Goal: Navigation & Orientation: Go to known website

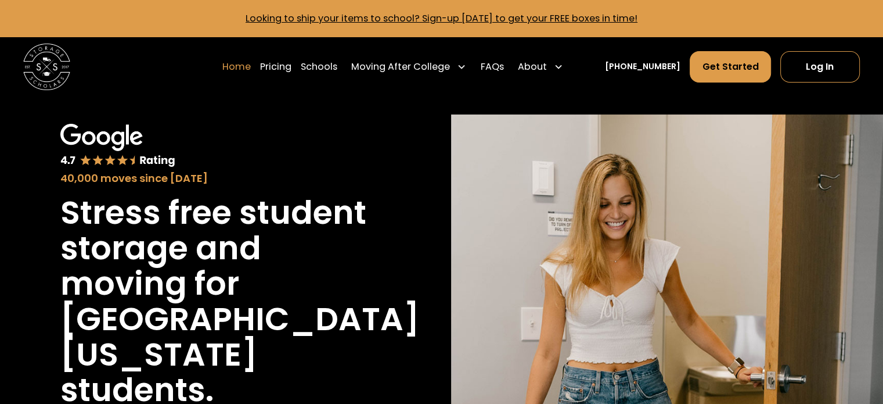
click at [251, 69] on link "Home" at bounding box center [236, 67] width 28 height 33
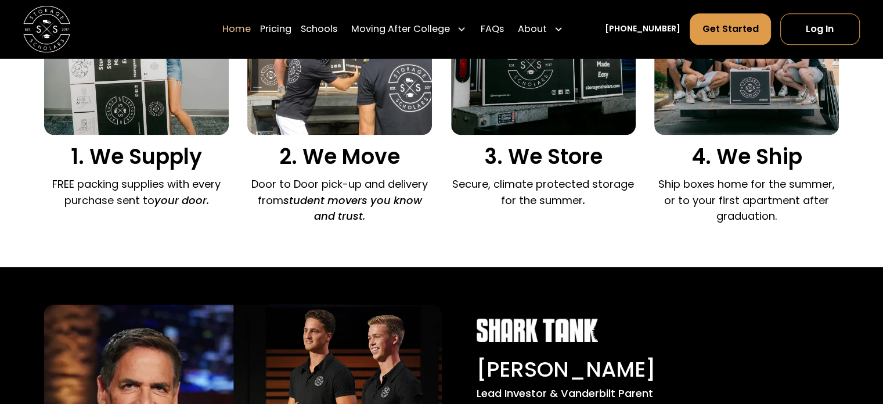
scroll to position [774, 0]
